Goal: Transaction & Acquisition: Purchase product/service

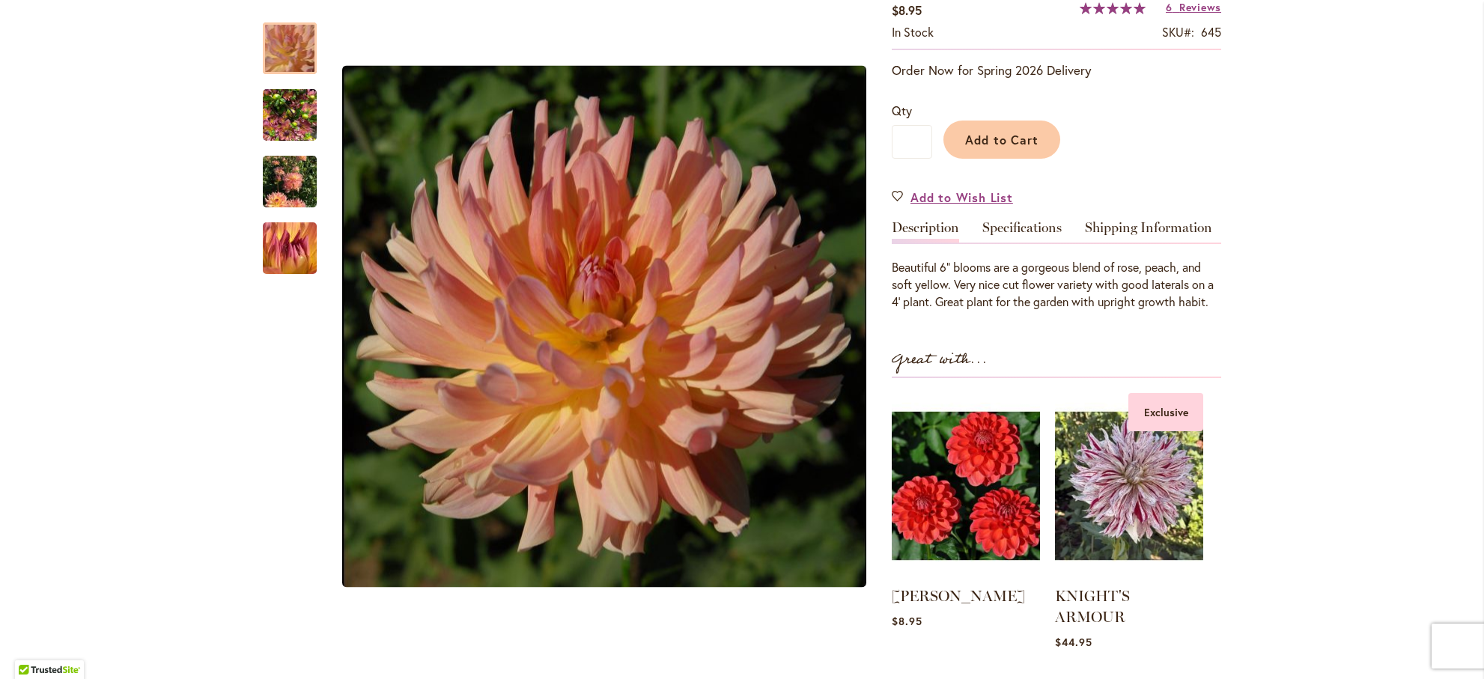
scroll to position [276, 0]
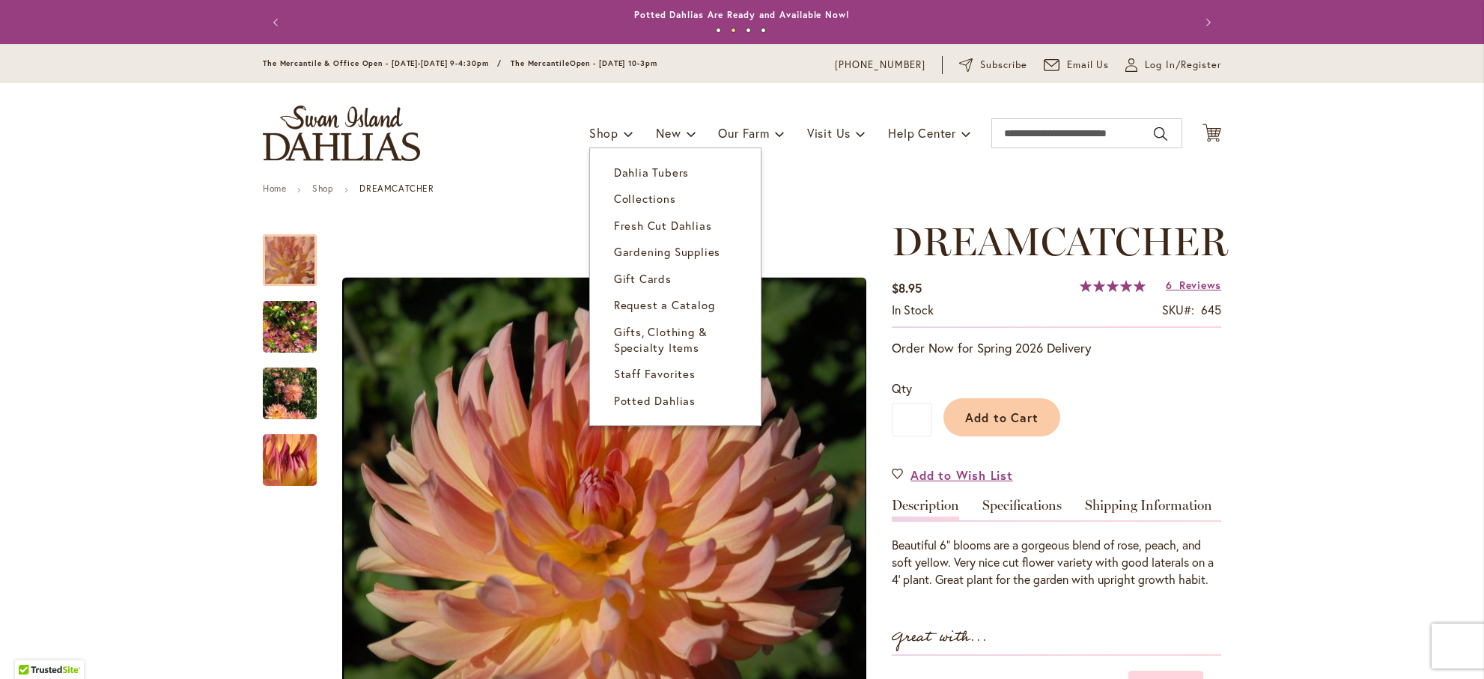
click at [630, 180] on span "Dahlia Tubers" at bounding box center [651, 172] width 75 height 15
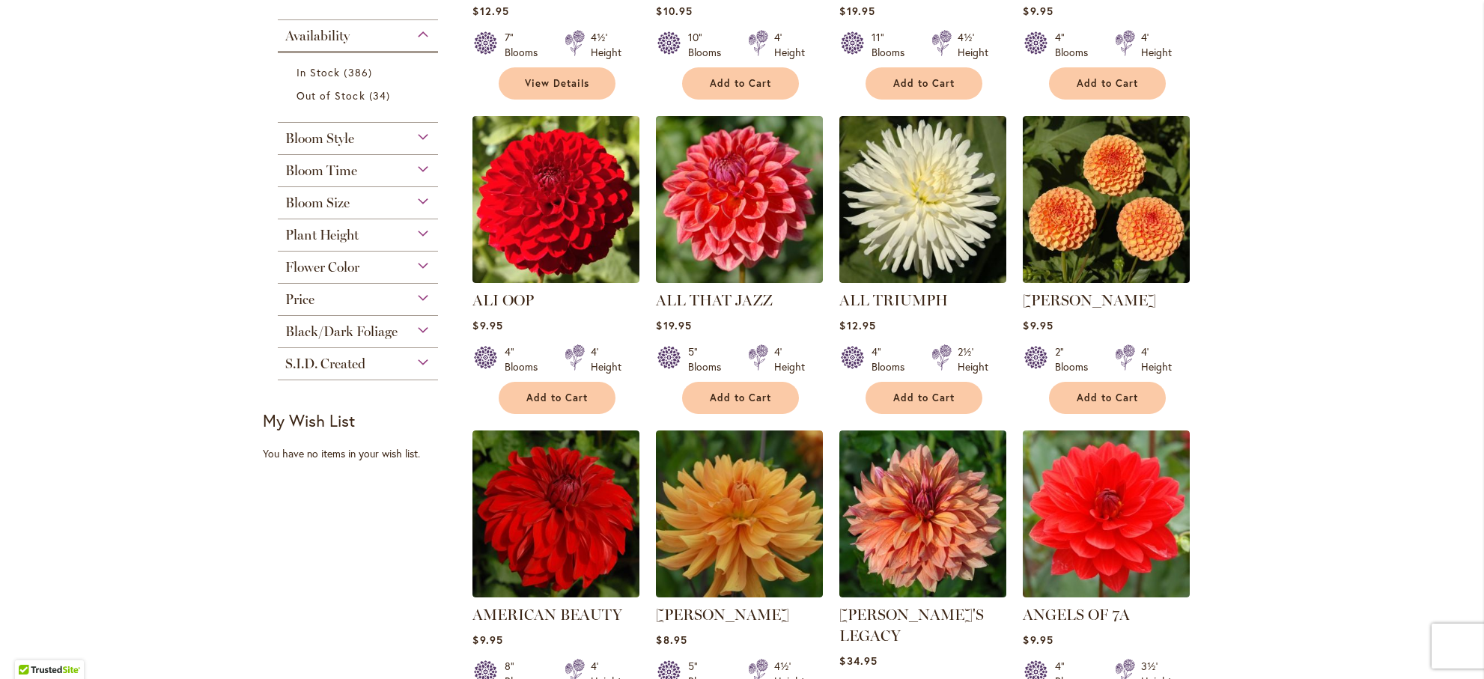
scroll to position [569, 0]
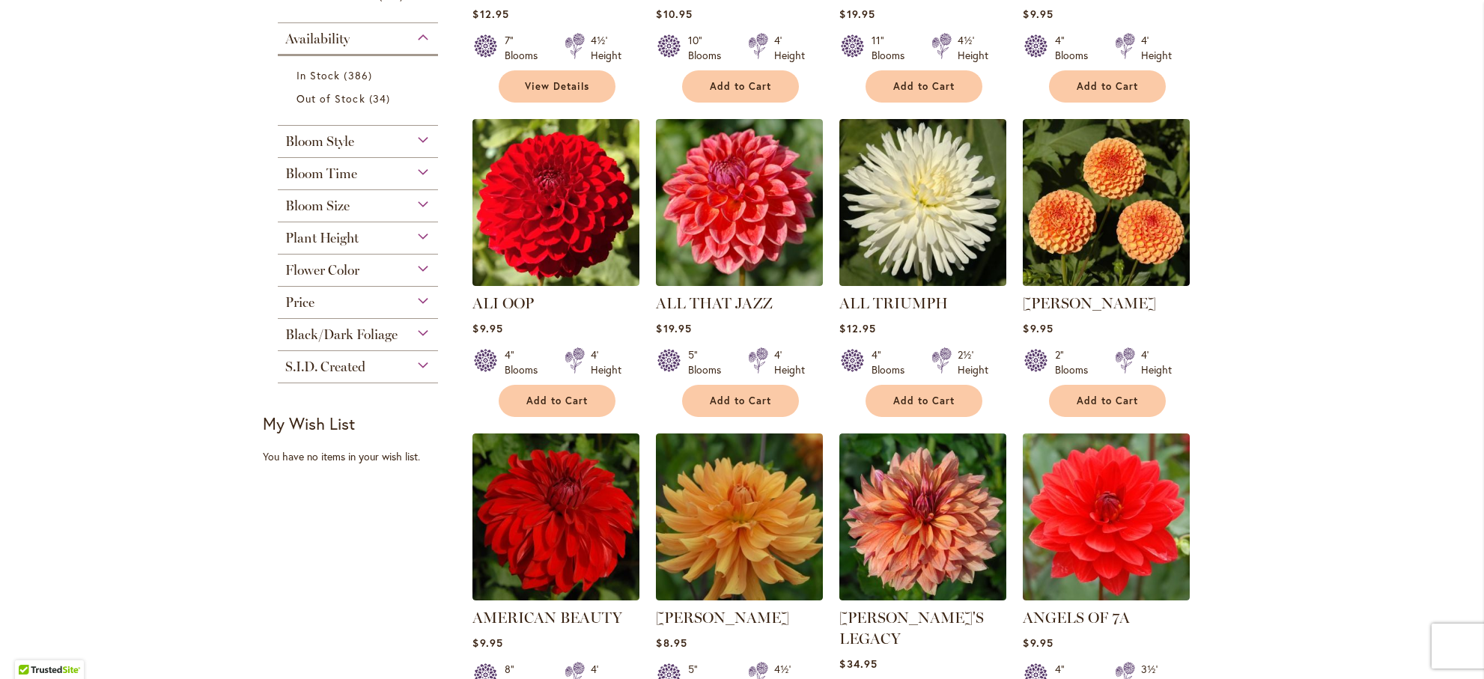
click at [422, 150] on div "Bloom Style" at bounding box center [358, 138] width 160 height 24
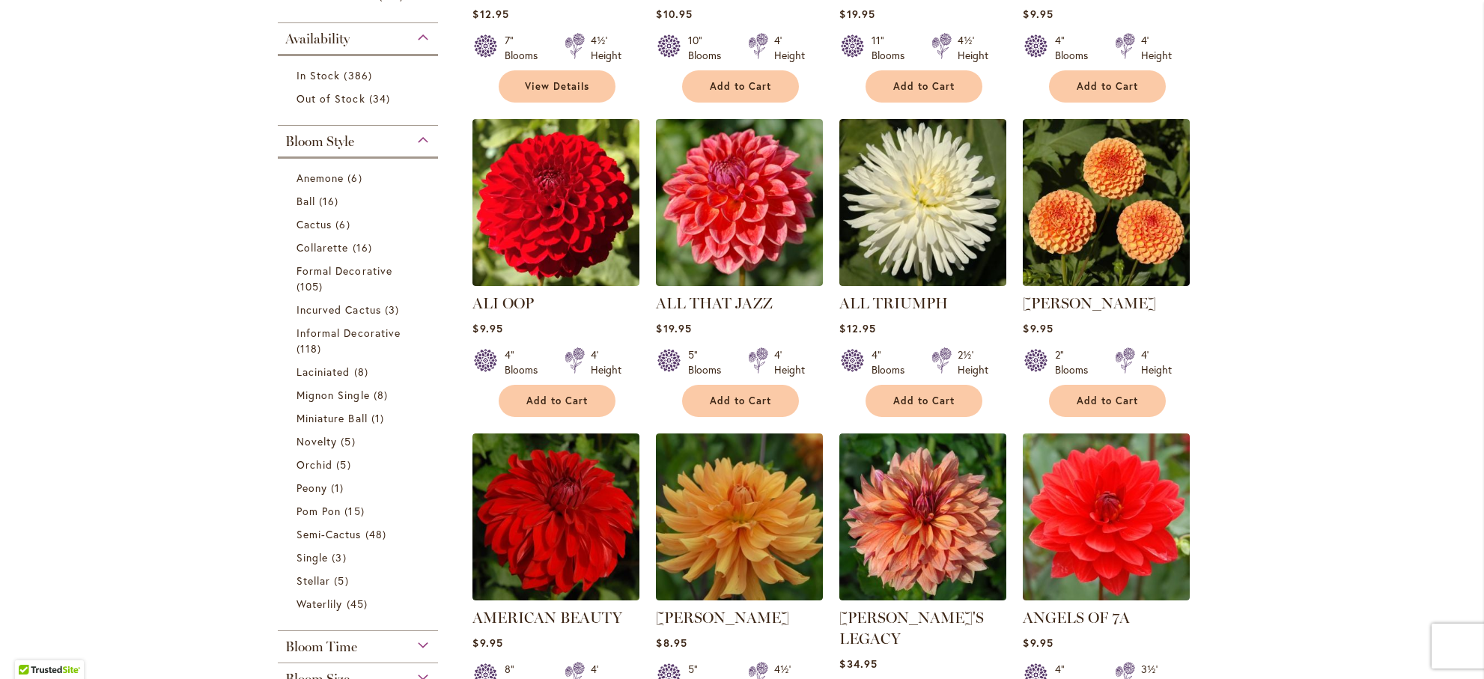
click at [420, 150] on div "Bloom Style" at bounding box center [358, 138] width 160 height 24
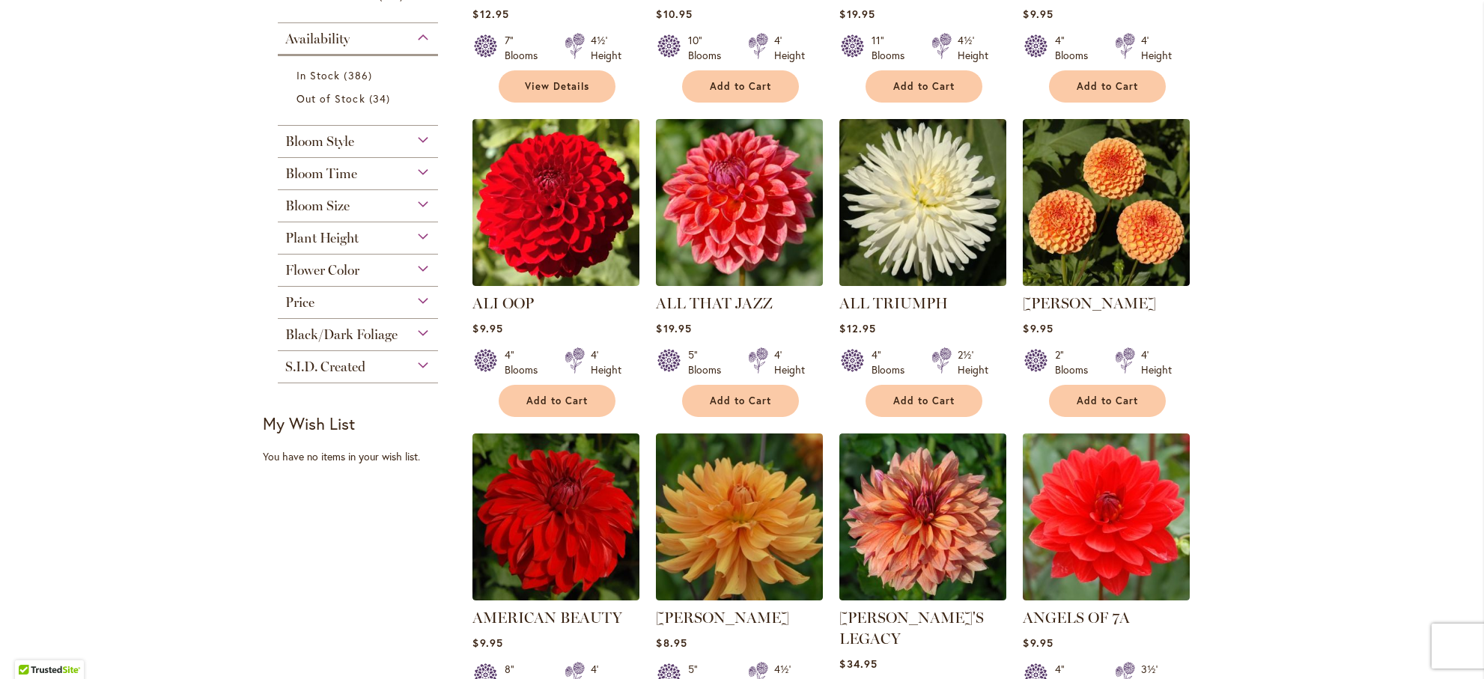
scroll to position [570, 0]
click at [423, 278] on div "Flower Color" at bounding box center [358, 266] width 160 height 24
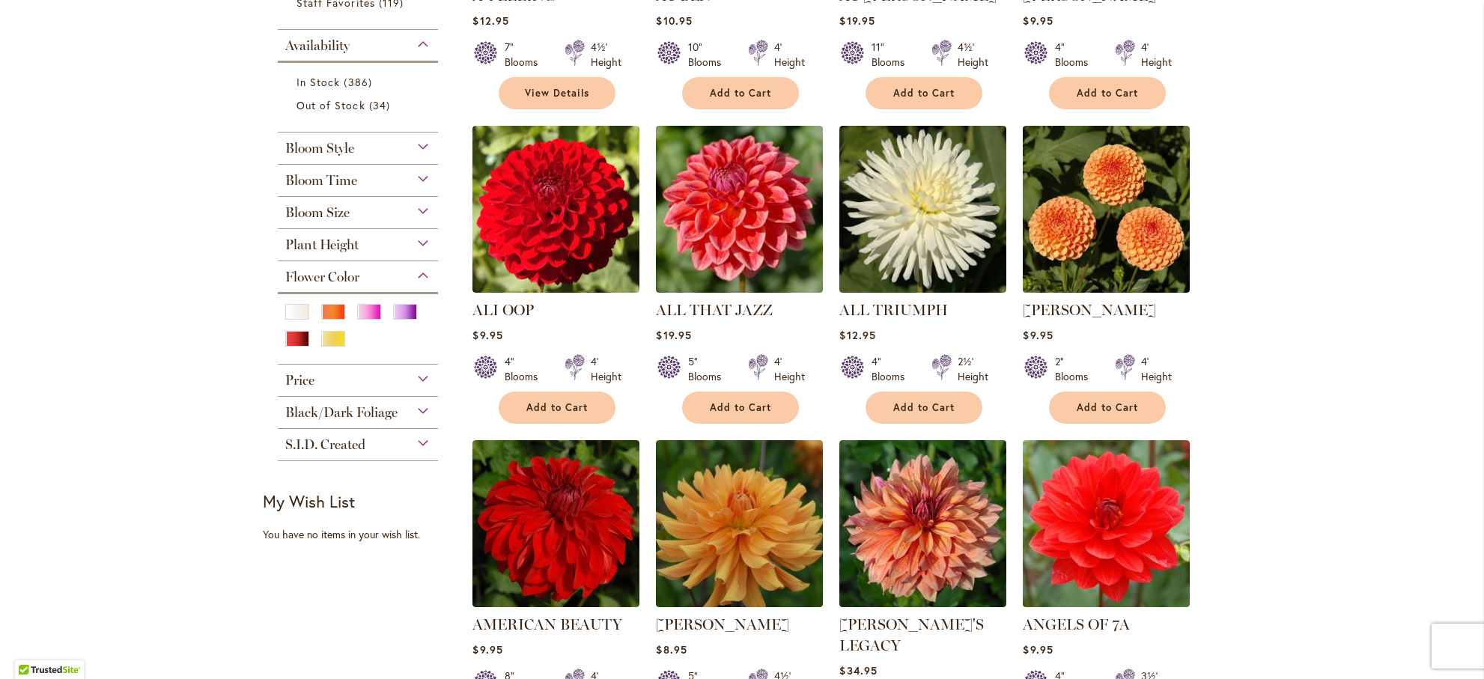
scroll to position [549, 0]
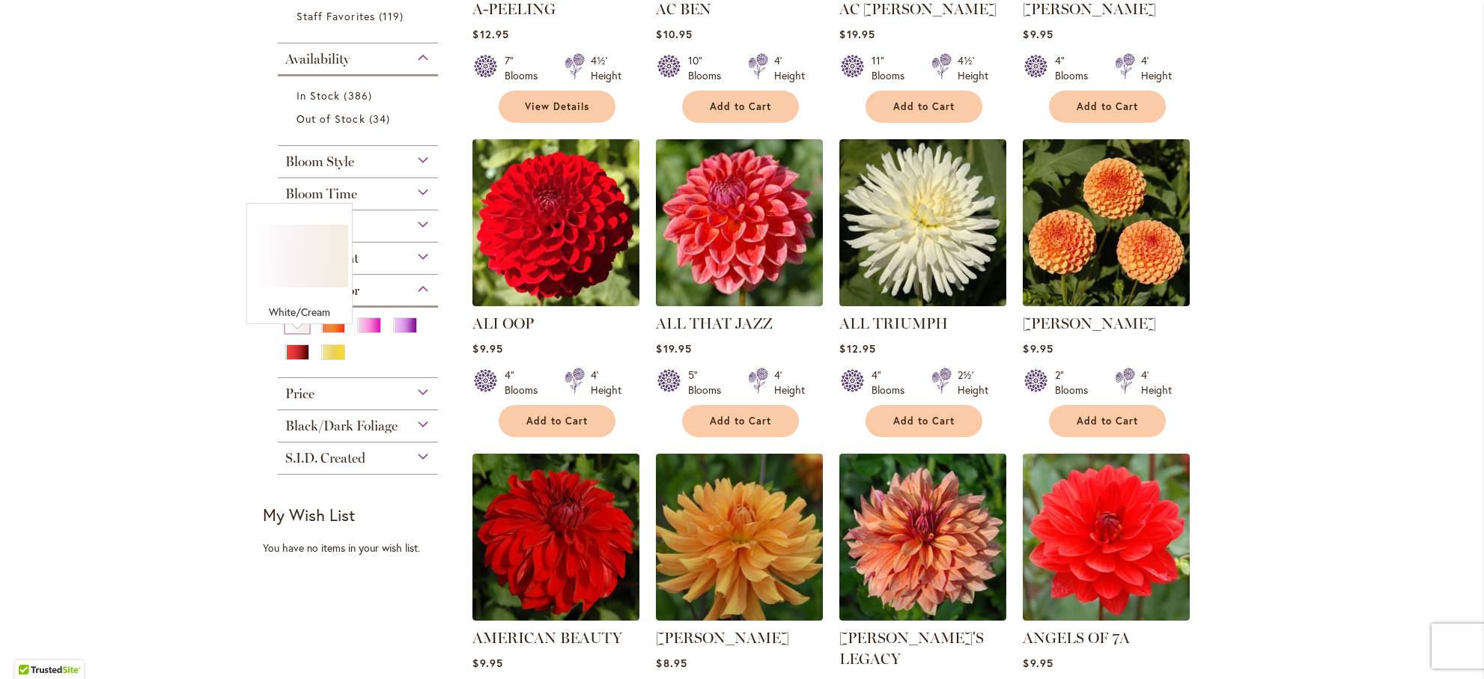
click at [295, 333] on div "White/Cream" at bounding box center [297, 326] width 24 height 16
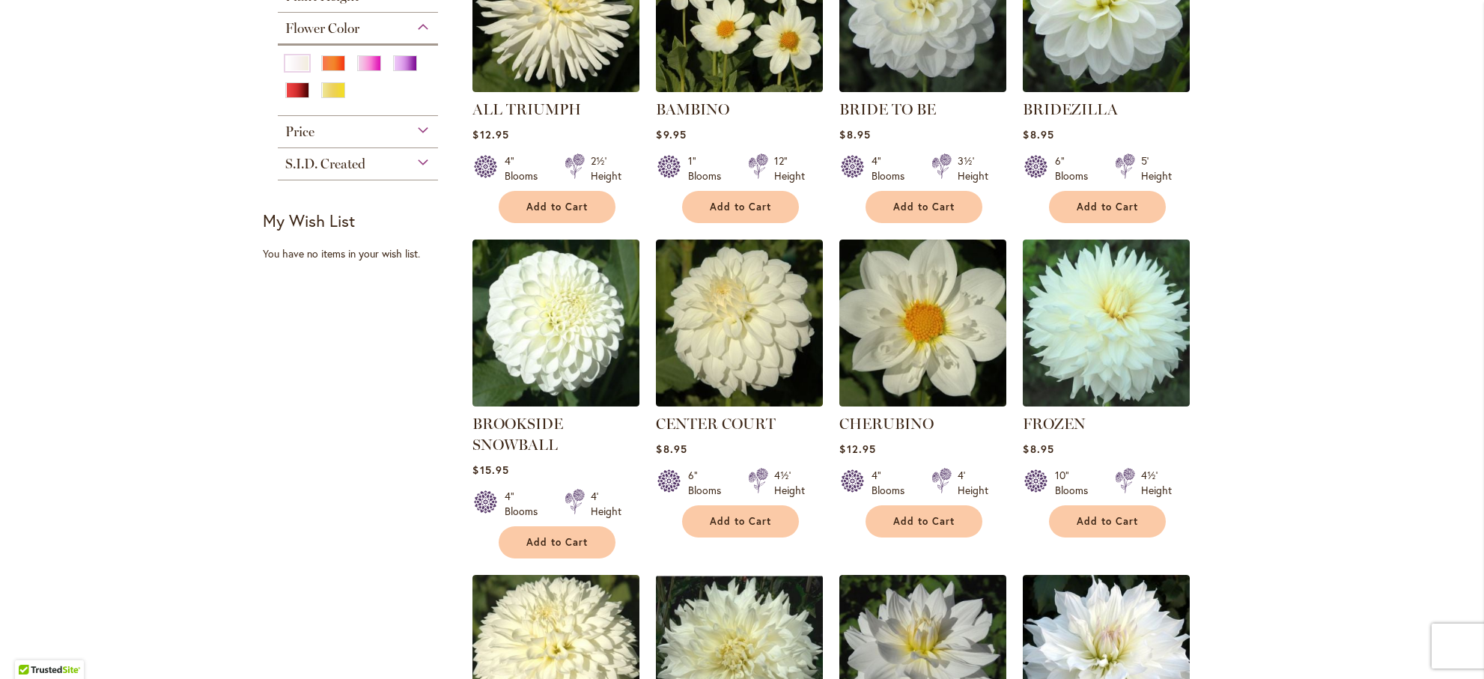
scroll to position [420, 0]
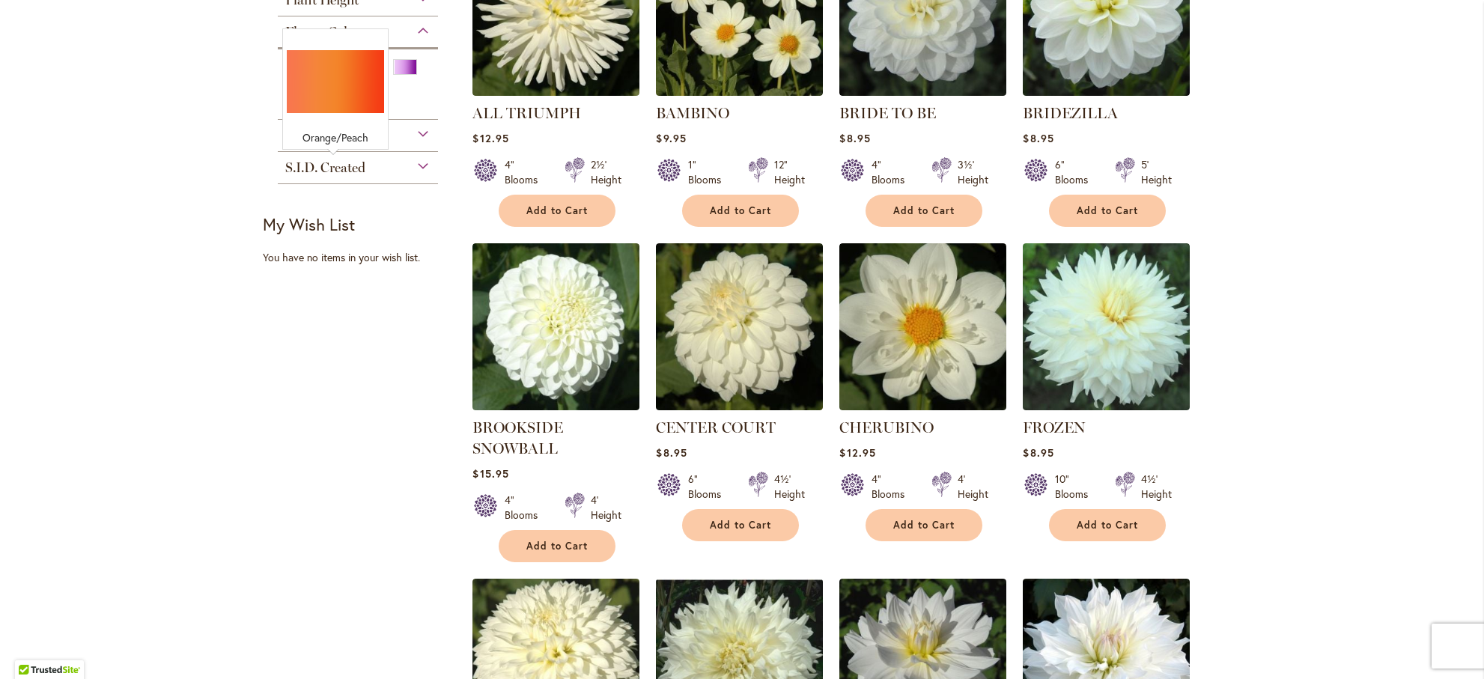
click at [333, 75] on div "Orange/Peach" at bounding box center [333, 67] width 24 height 16
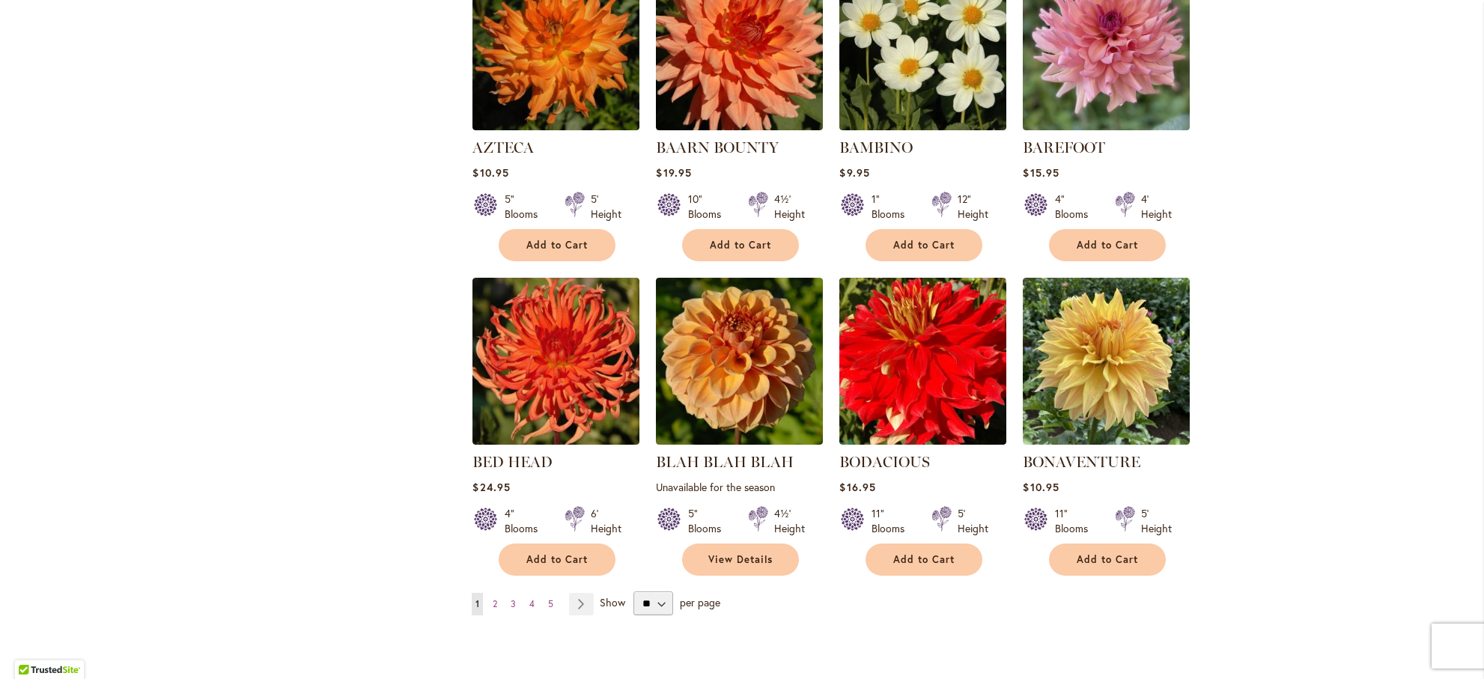
scroll to position [1052, 0]
